Goal: Transaction & Acquisition: Purchase product/service

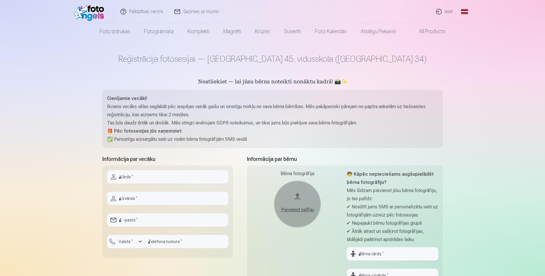
click at [451, 13] on link "Ieiet" at bounding box center [445, 11] width 28 height 23
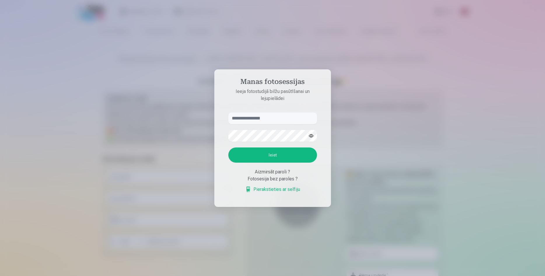
click at [279, 192] on link "Pierakstieties ar selfiju" at bounding box center [272, 189] width 55 height 7
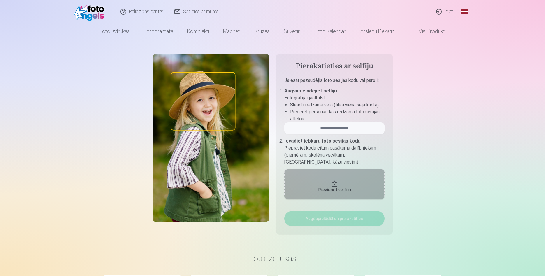
click at [332, 193] on div "Pievienot selfiju" at bounding box center [334, 190] width 89 height 7
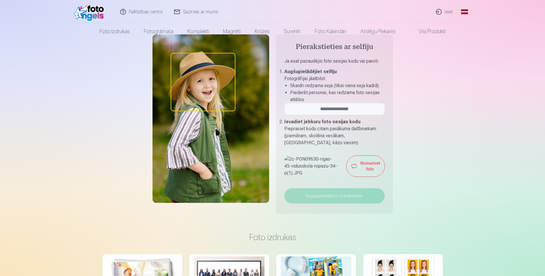
scroll to position [30, 0]
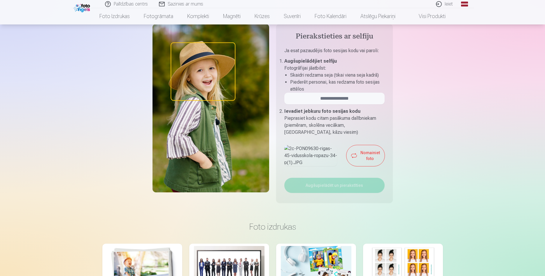
click at [347, 166] on button "Nomainiet foto" at bounding box center [366, 155] width 38 height 21
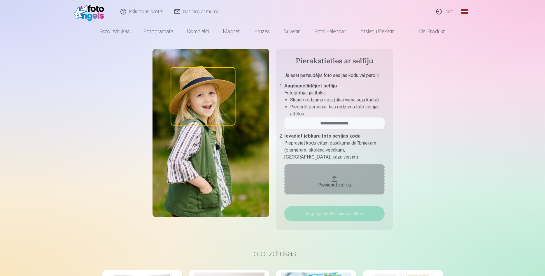
scroll to position [0, 0]
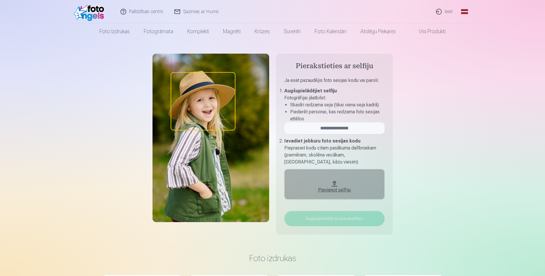
click at [97, 18] on img at bounding box center [91, 11] width 34 height 19
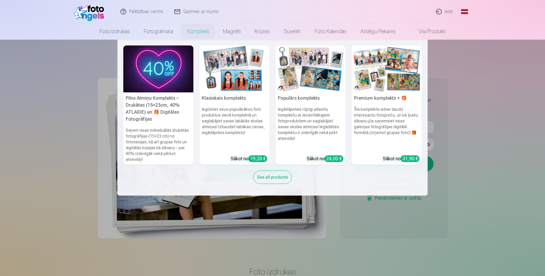
click at [198, 32] on link "Komplekti" at bounding box center [198, 31] width 36 height 16
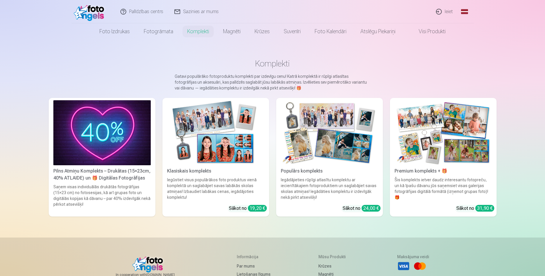
click at [121, 177] on div "Pilns Atmiņu Komplekts – Drukātas (15×23cm, 40% ATLAIDE) un 🎁 Digitālas Fotogrā…" at bounding box center [102, 175] width 102 height 14
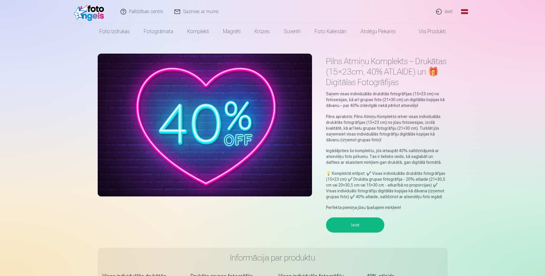
click at [423, 33] on link "Visi produkti" at bounding box center [428, 31] width 50 height 16
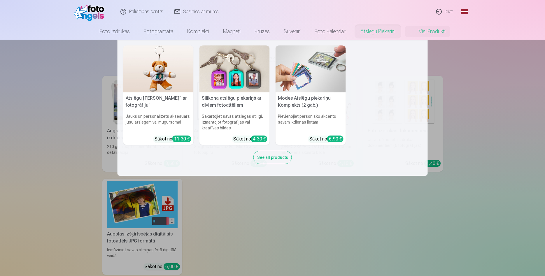
click at [315, 62] on img at bounding box center [311, 69] width 70 height 47
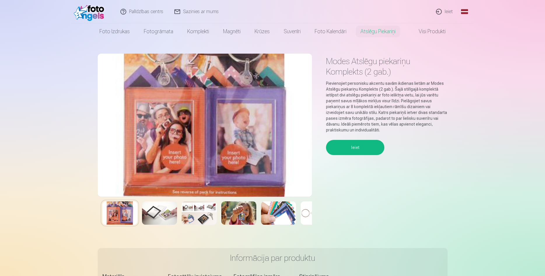
click at [175, 151] on img at bounding box center [205, 125] width 215 height 143
click at [161, 213] on img at bounding box center [159, 213] width 35 height 23
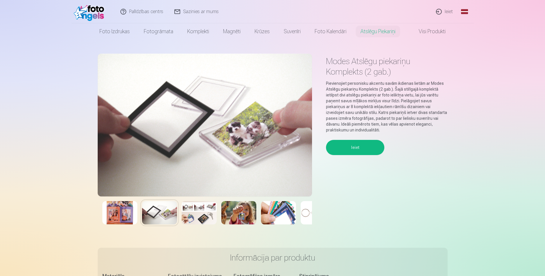
click at [196, 218] on img at bounding box center [199, 212] width 35 height 23
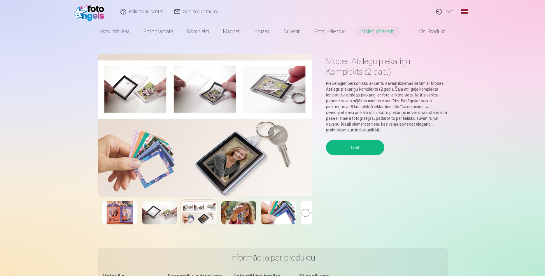
click at [233, 214] on img at bounding box center [239, 212] width 35 height 23
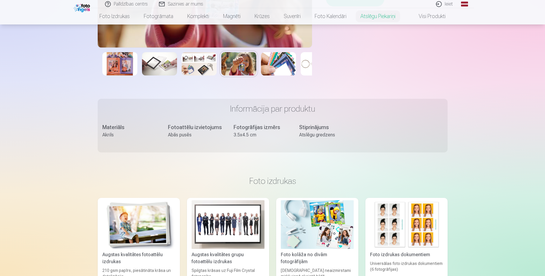
scroll to position [298, 0]
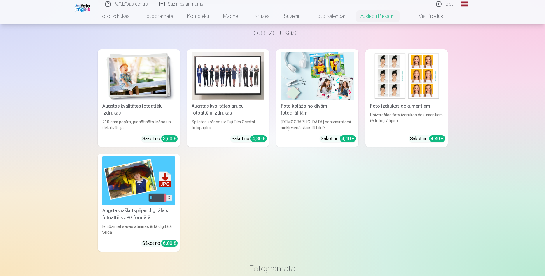
click at [327, 85] on img at bounding box center [317, 76] width 73 height 49
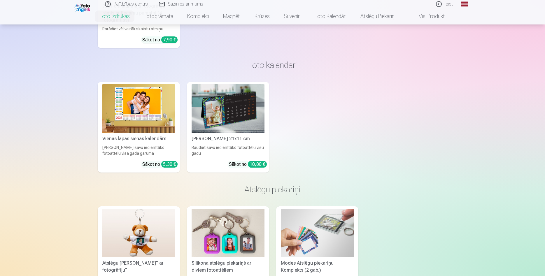
scroll to position [1457, 0]
